Goal: Navigation & Orientation: Find specific page/section

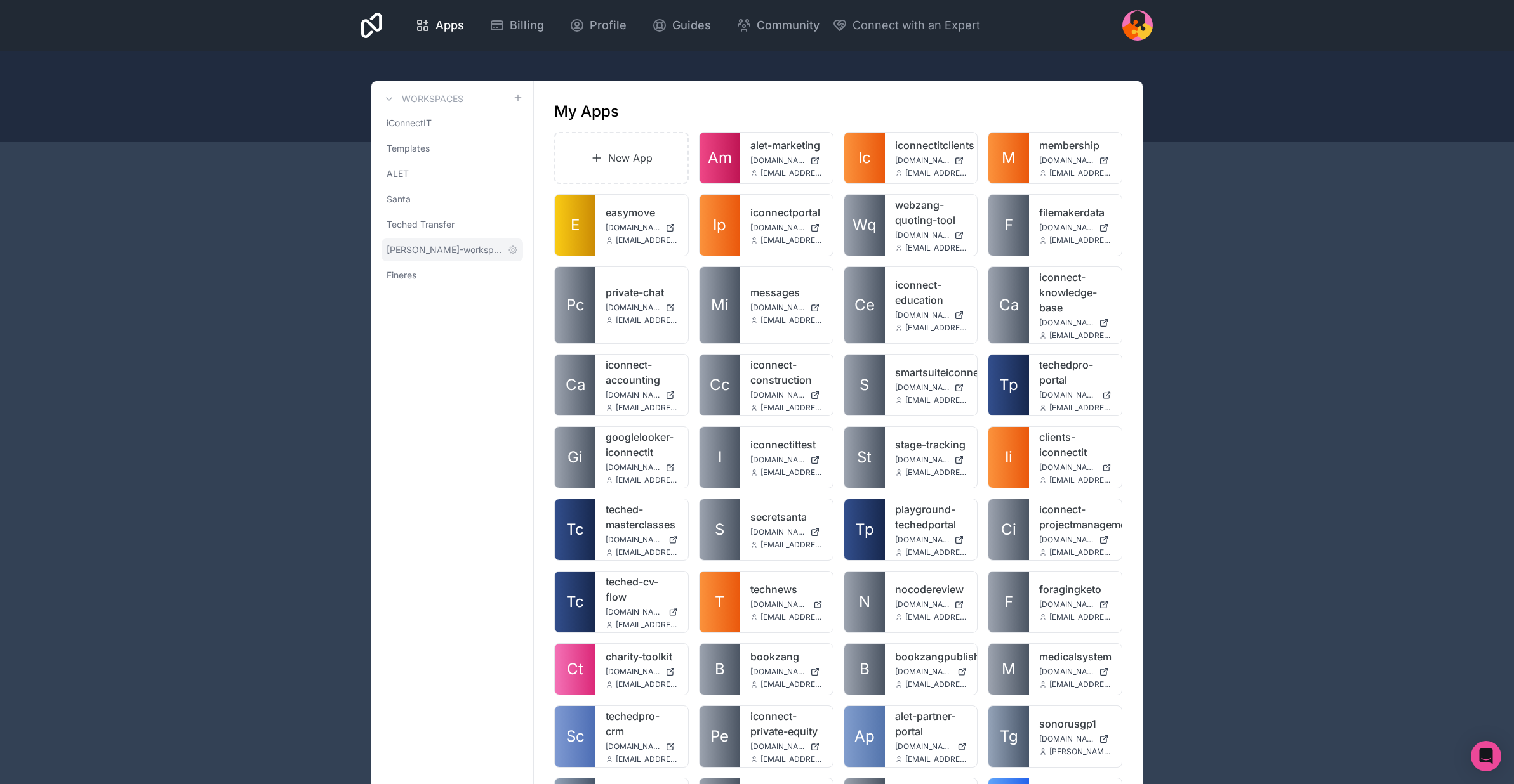
click at [415, 253] on span "mike-halliday-workspace" at bounding box center [445, 250] width 116 height 12
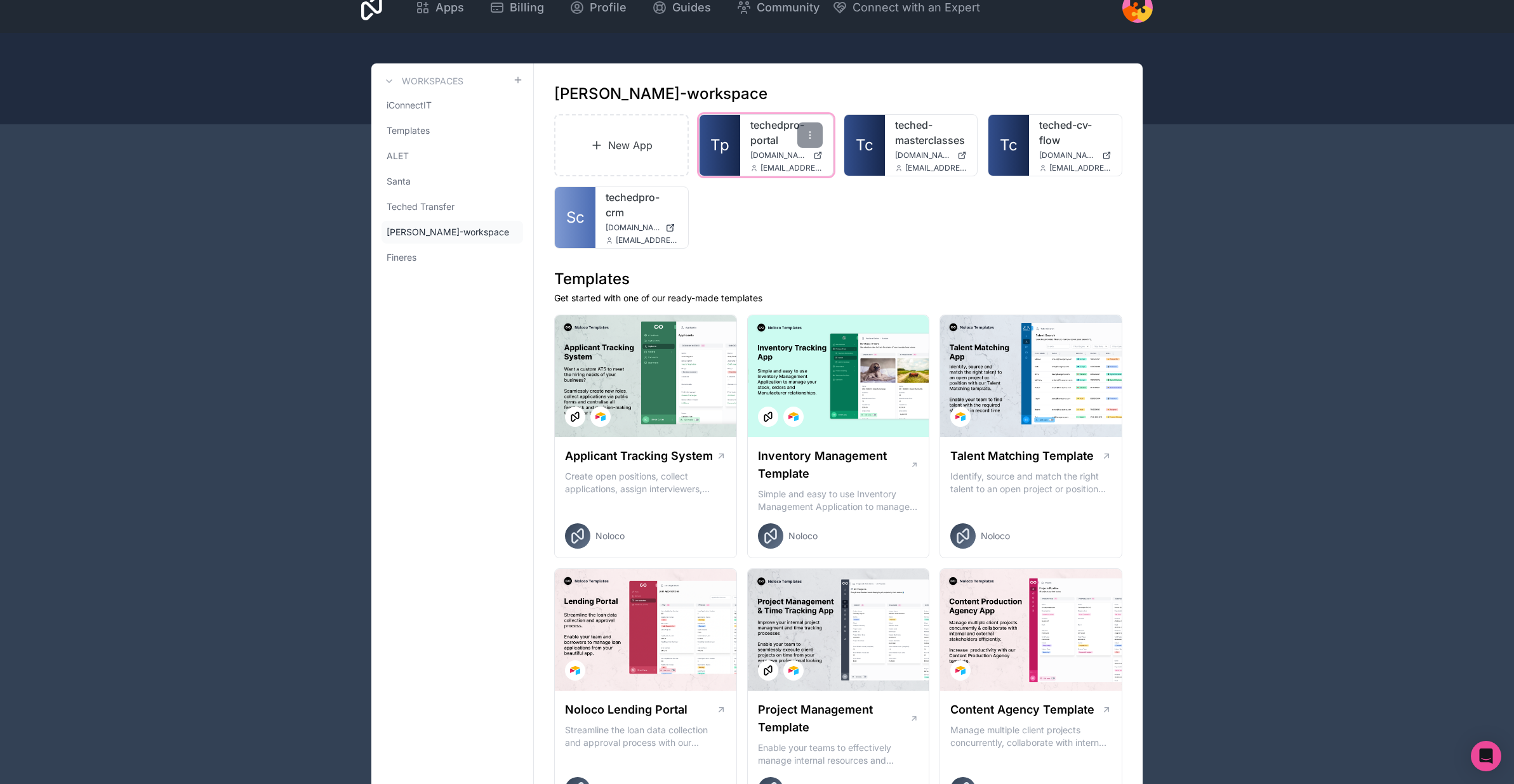
scroll to position [23, 0]
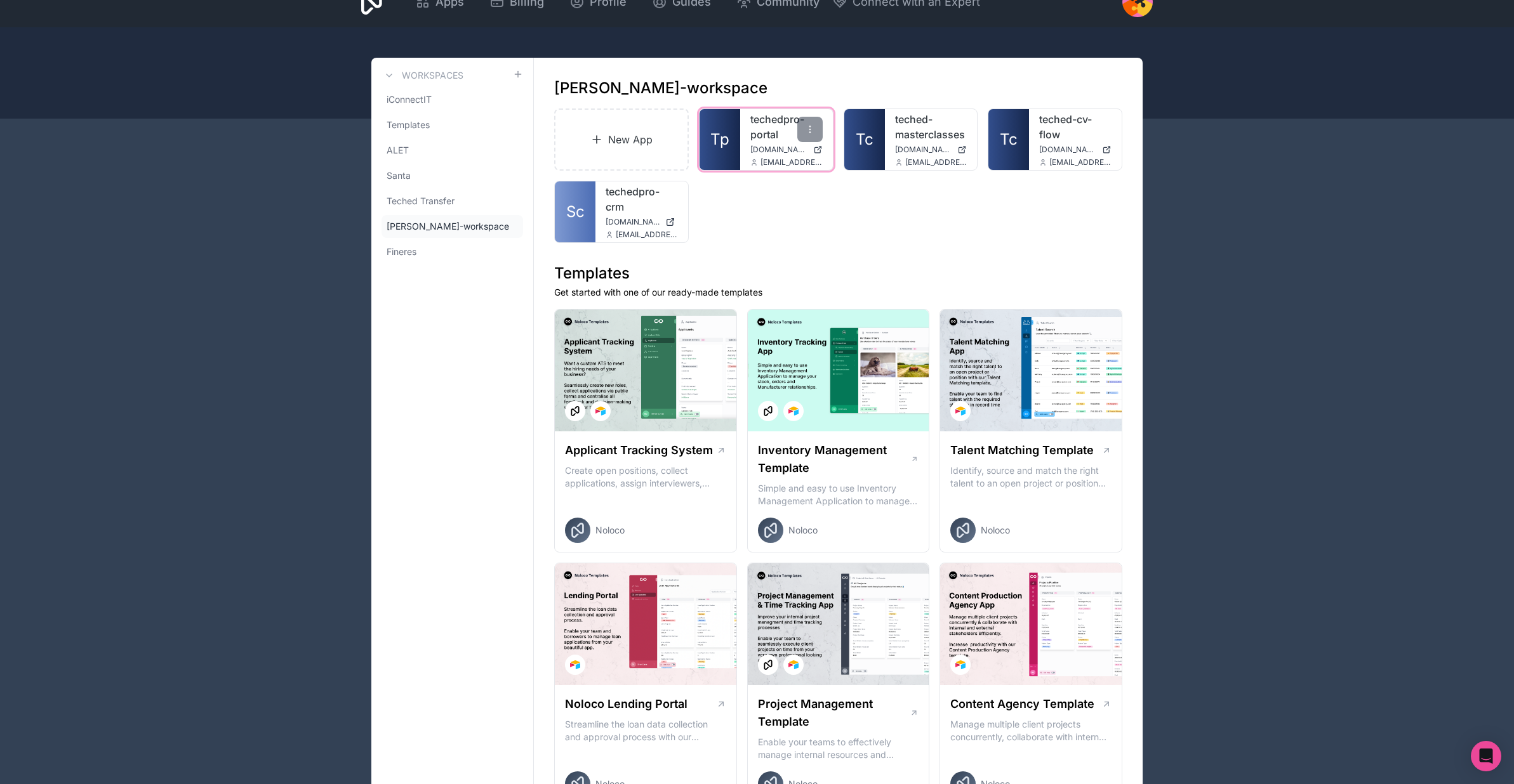
click at [763, 158] on span "kieran@iconnectit.co.uk" at bounding box center [791, 162] width 62 height 10
click at [806, 125] on icon at bounding box center [810, 129] width 10 height 10
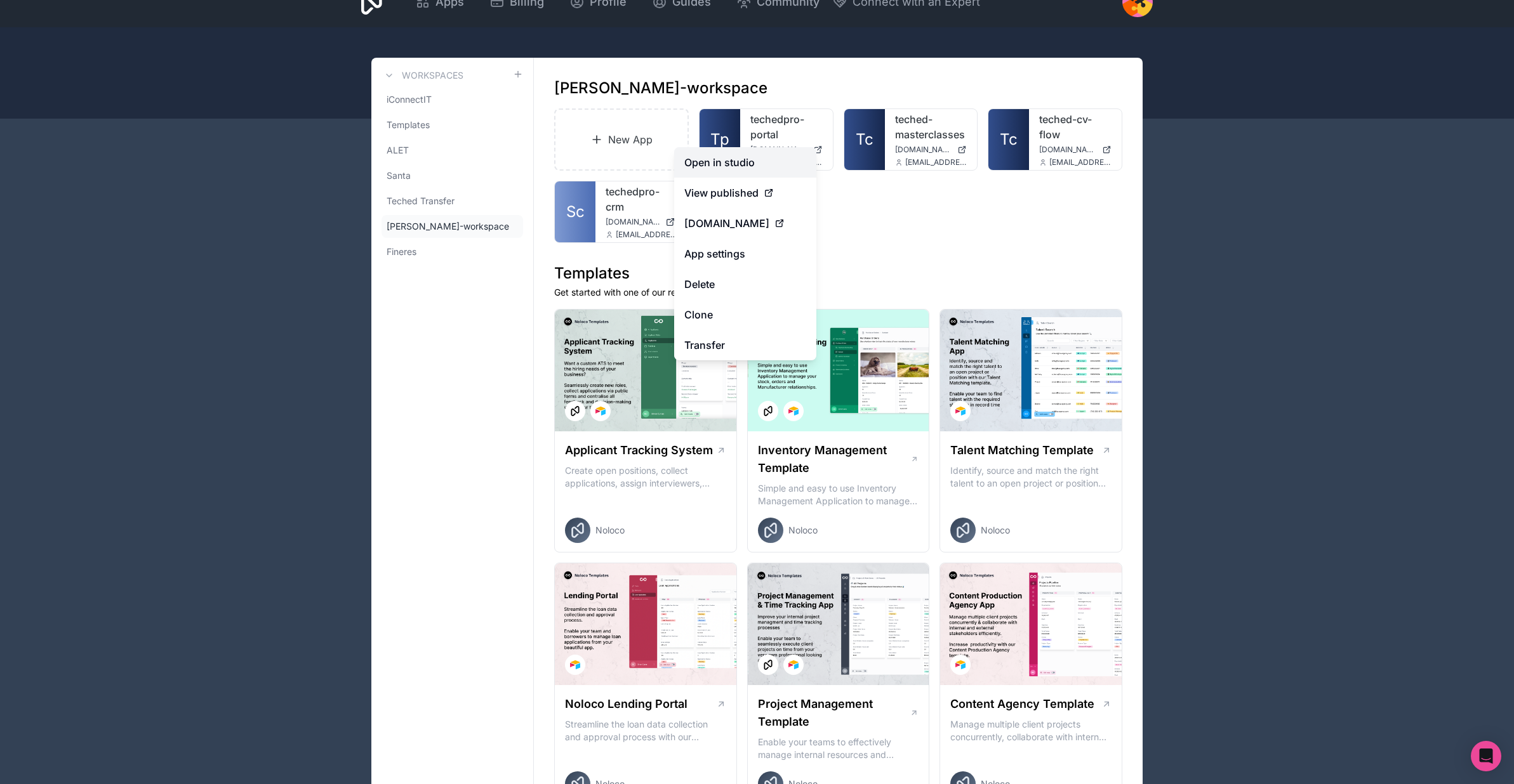
click at [734, 165] on link "Open in studio" at bounding box center [746, 162] width 142 height 30
